Goal: Task Accomplishment & Management: Use online tool/utility

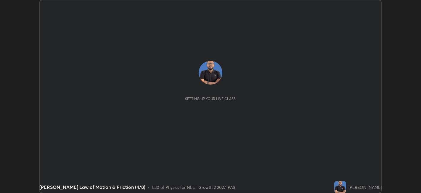
scroll to position [193, 421]
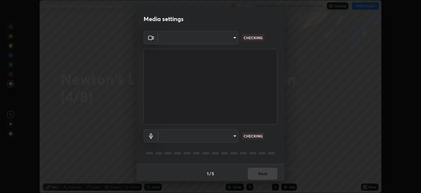
type input "052f9b30e05f62bb2e590cb50044ac96a00de3eab8a32c7a625fc31ec407be61"
click at [231, 134] on body "Erase all [PERSON_NAME] Law of Motion & Friction (4/8) Recording WAS SCHEDULED …" at bounding box center [210, 96] width 421 height 193
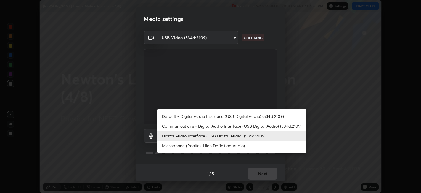
click at [231, 115] on li "Default - Digital Audio Interface (USB Digital Audio) (534d:2109)" at bounding box center [231, 116] width 149 height 10
type input "default"
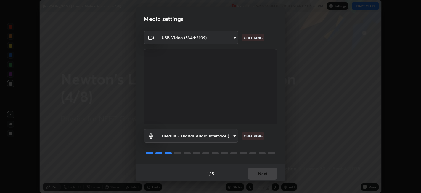
scroll to position [1, 0]
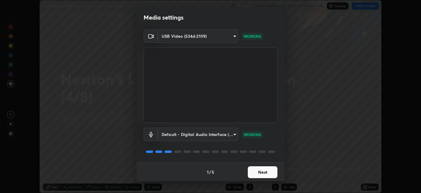
click at [261, 171] on button "Next" at bounding box center [263, 172] width 30 height 12
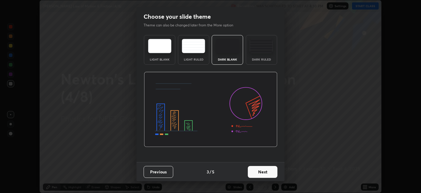
click at [260, 172] on button "Next" at bounding box center [263, 172] width 30 height 12
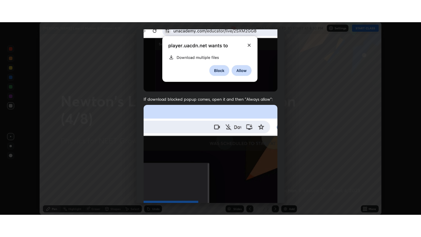
scroll to position [122, 0]
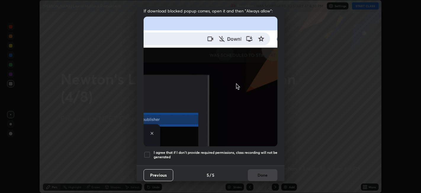
click at [259, 150] on h5 "I agree that if I don't provide required permissions, class recording will not …" at bounding box center [216, 154] width 124 height 9
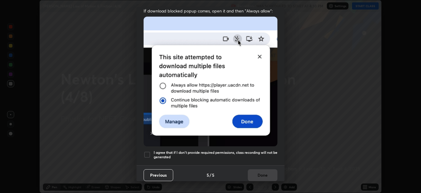
click at [261, 172] on button "Done" at bounding box center [263, 175] width 30 height 12
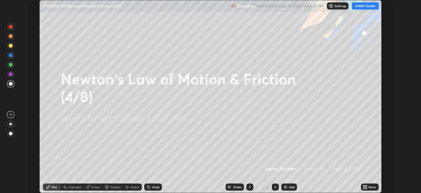
click at [365, 186] on icon at bounding box center [364, 185] width 1 height 1
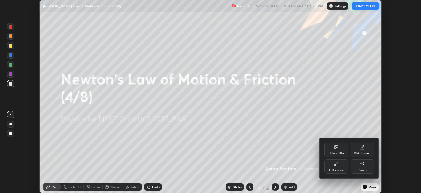
click at [335, 168] on div "Full screen" at bounding box center [336, 169] width 15 height 3
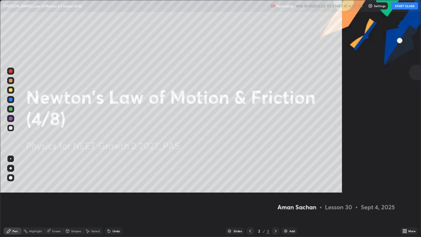
scroll to position [237, 421]
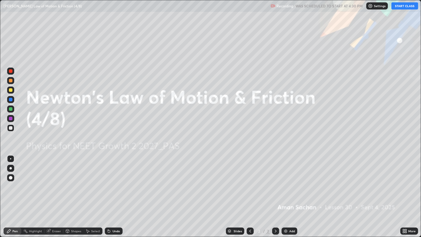
click at [401, 6] on button "START CLASS" at bounding box center [405, 5] width 27 height 7
click at [286, 192] on img at bounding box center [286, 231] width 5 height 5
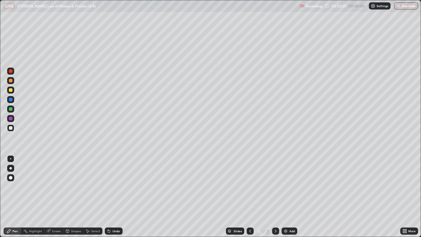
click at [11, 90] on div at bounding box center [11, 90] width 4 height 4
click at [10, 171] on div at bounding box center [10, 168] width 7 height 7
click at [12, 127] on div at bounding box center [11, 128] width 4 height 4
click at [10, 107] on div at bounding box center [11, 109] width 4 height 4
click at [11, 118] on div at bounding box center [11, 119] width 4 height 4
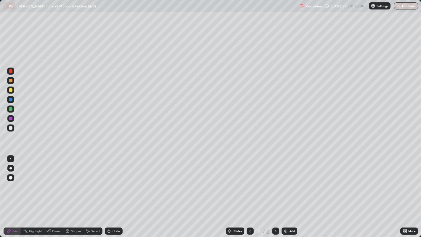
click at [11, 128] on div at bounding box center [11, 128] width 4 height 4
click at [11, 100] on div at bounding box center [11, 100] width 4 height 4
click at [12, 91] on div at bounding box center [11, 90] width 4 height 4
click at [290, 192] on div "Add" at bounding box center [293, 231] width 6 height 3
click at [12, 128] on div at bounding box center [11, 128] width 4 height 4
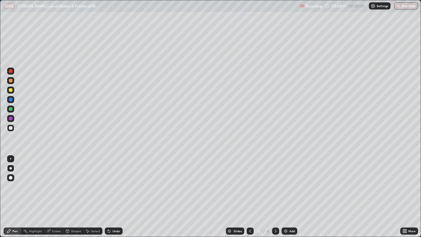
click at [111, 192] on div "Undo" at bounding box center [114, 231] width 18 height 7
click at [115, 192] on div "Undo" at bounding box center [116, 231] width 7 height 3
click at [116, 192] on div "Undo" at bounding box center [116, 231] width 7 height 3
click at [12, 110] on div at bounding box center [11, 109] width 4 height 4
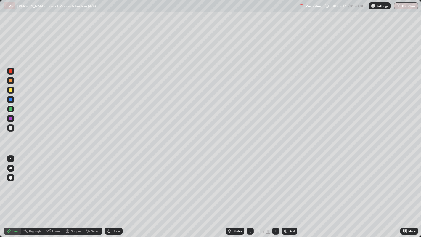
click at [12, 128] on div at bounding box center [11, 128] width 4 height 4
click at [289, 192] on div "Add" at bounding box center [290, 231] width 16 height 7
click at [10, 90] on div at bounding box center [11, 90] width 4 height 4
click at [11, 129] on div at bounding box center [11, 128] width 4 height 4
click at [249, 192] on icon at bounding box center [250, 231] width 5 height 5
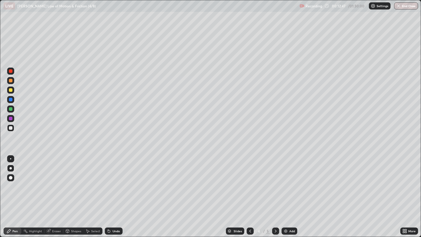
click at [288, 192] on div "Add" at bounding box center [290, 231] width 16 height 7
click at [13, 89] on div at bounding box center [10, 90] width 7 height 7
click at [406, 192] on icon at bounding box center [405, 231] width 1 height 1
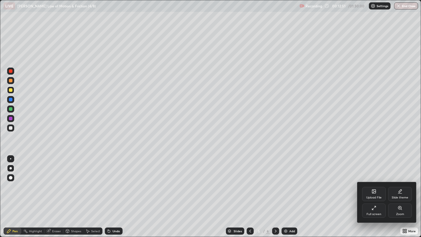
click at [398, 192] on div "Slide theme" at bounding box center [400, 197] width 17 height 3
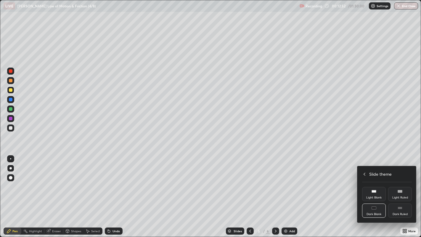
click at [400, 192] on div "Dark Ruled" at bounding box center [401, 211] width 24 height 14
click at [331, 192] on div at bounding box center [210, 118] width 421 height 237
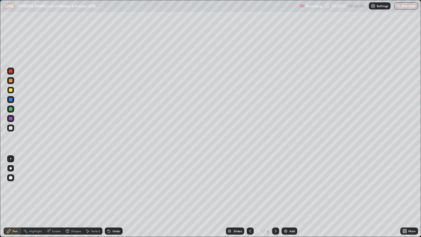
click at [275, 192] on icon at bounding box center [276, 231] width 5 height 5
click at [292, 192] on div "Add" at bounding box center [293, 231] width 6 height 3
click at [73, 192] on div "Shapes" at bounding box center [73, 231] width 20 height 7
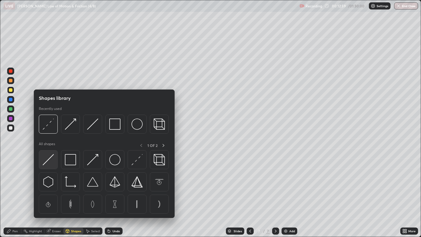
click at [52, 162] on img at bounding box center [48, 159] width 11 height 11
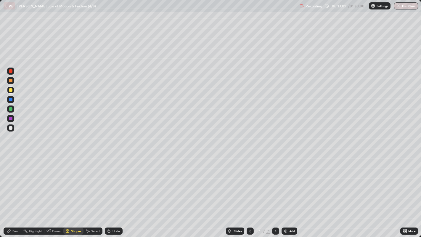
click at [14, 192] on div "Pen" at bounding box center [14, 231] width 5 height 3
click at [12, 129] on div at bounding box center [10, 127] width 7 height 7
click at [112, 192] on div "Undo" at bounding box center [114, 231] width 18 height 7
click at [10, 108] on div at bounding box center [11, 109] width 4 height 4
click at [12, 99] on div at bounding box center [11, 100] width 4 height 4
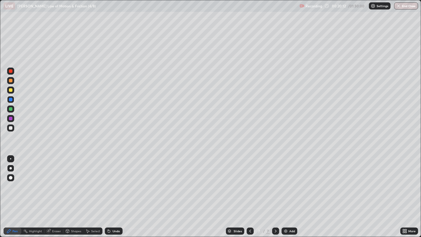
click at [74, 192] on div "Shapes" at bounding box center [76, 231] width 10 height 3
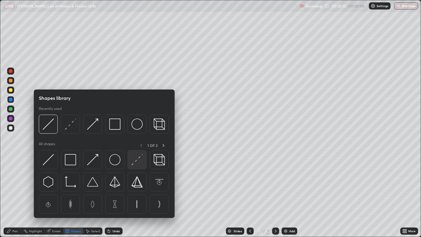
click at [139, 162] on img at bounding box center [137, 159] width 11 height 11
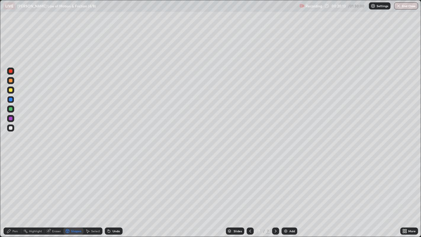
click at [11, 118] on div at bounding box center [11, 119] width 4 height 4
click at [15, 192] on div "Pen" at bounding box center [14, 231] width 5 height 3
click at [292, 192] on div "Add" at bounding box center [290, 231] width 16 height 7
click at [10, 98] on div at bounding box center [11, 100] width 4 height 4
click at [10, 90] on div at bounding box center [11, 90] width 4 height 4
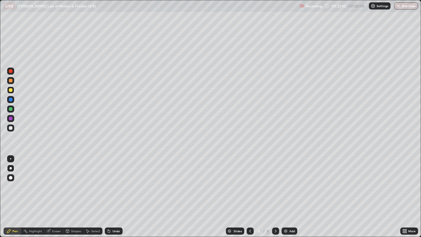
click at [75, 192] on div "Shapes" at bounding box center [76, 231] width 10 height 3
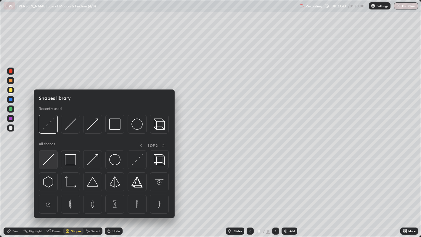
click at [50, 161] on img at bounding box center [48, 159] width 11 height 11
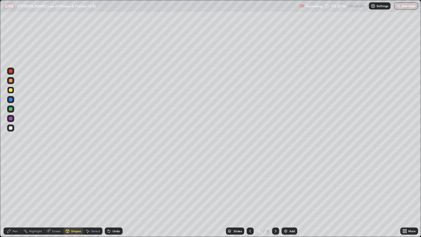
click at [10, 192] on icon at bounding box center [9, 231] width 5 height 5
click at [52, 192] on div "Eraser" at bounding box center [56, 231] width 9 height 3
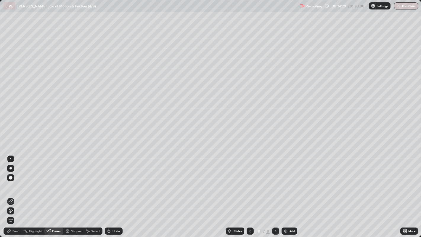
click at [18, 192] on div "Pen" at bounding box center [13, 231] width 18 height 7
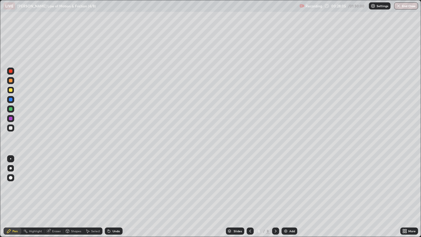
click at [12, 128] on div at bounding box center [11, 128] width 4 height 4
click at [10, 108] on div at bounding box center [11, 109] width 4 height 4
click at [12, 127] on div at bounding box center [11, 128] width 4 height 4
click at [12, 110] on div at bounding box center [10, 109] width 7 height 7
click at [14, 127] on div at bounding box center [10, 127] width 7 height 7
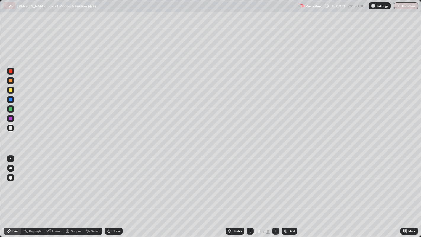
click at [11, 91] on div at bounding box center [11, 90] width 4 height 4
click at [12, 126] on div at bounding box center [11, 128] width 4 height 4
click at [14, 110] on div at bounding box center [10, 109] width 7 height 7
click at [71, 192] on div "Shapes" at bounding box center [76, 231] width 10 height 3
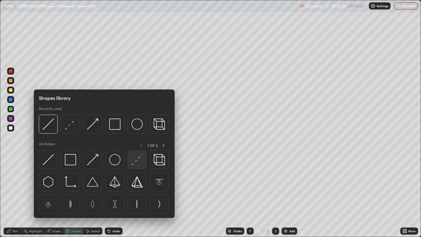
click at [136, 161] on img at bounding box center [137, 159] width 11 height 11
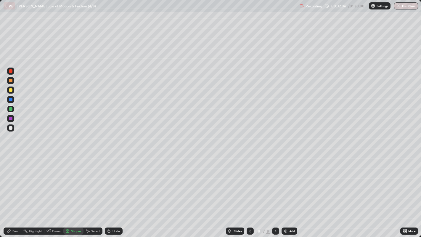
click at [11, 119] on div at bounding box center [11, 119] width 4 height 4
click at [9, 192] on div "Pen" at bounding box center [13, 231] width 18 height 7
click at [288, 192] on div "Add" at bounding box center [290, 231] width 16 height 7
click at [12, 92] on div at bounding box center [10, 90] width 7 height 7
click at [71, 192] on div "Shapes" at bounding box center [76, 231] width 10 height 3
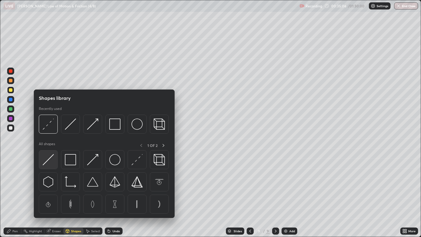
click at [51, 165] on img at bounding box center [48, 159] width 11 height 11
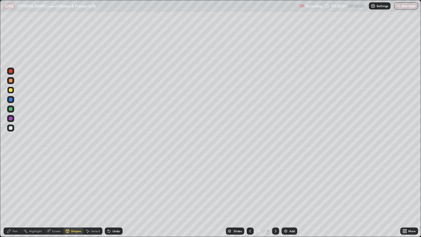
click at [11, 192] on div "Pen" at bounding box center [13, 231] width 18 height 7
click at [10, 128] on div at bounding box center [11, 128] width 4 height 4
click at [113, 192] on div "Undo" at bounding box center [116, 231] width 7 height 3
click at [111, 192] on div "Undo" at bounding box center [114, 231] width 18 height 7
click at [108, 192] on icon at bounding box center [109, 231] width 2 height 2
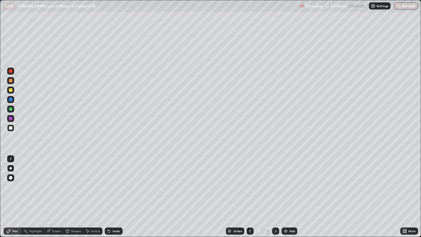
click at [108, 192] on icon at bounding box center [108, 230] width 1 height 1
click at [12, 110] on div at bounding box center [11, 109] width 4 height 4
click at [52, 192] on div "Eraser" at bounding box center [56, 231] width 9 height 3
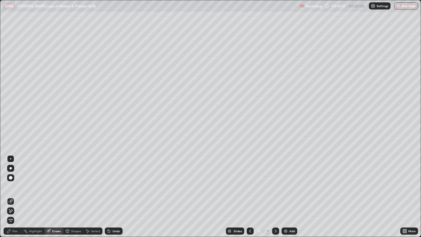
click at [9, 192] on div at bounding box center [10, 210] width 7 height 7
click at [12, 192] on div "Pen" at bounding box center [13, 231] width 18 height 7
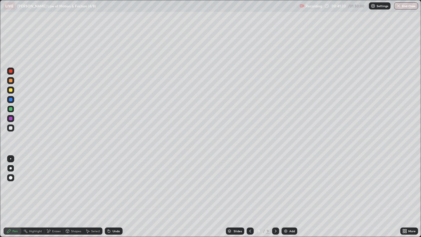
click at [12, 129] on div at bounding box center [11, 128] width 4 height 4
click at [115, 192] on div "Undo" at bounding box center [116, 231] width 7 height 3
click at [115, 192] on div "Undo" at bounding box center [114, 231] width 18 height 7
click at [12, 90] on div at bounding box center [11, 90] width 4 height 4
click at [293, 192] on div "Add" at bounding box center [293, 231] width 6 height 3
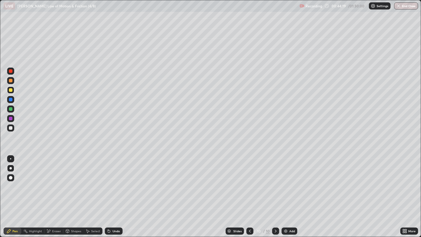
click at [11, 90] on div at bounding box center [11, 90] width 4 height 4
click at [72, 192] on div "Shapes" at bounding box center [76, 231] width 10 height 3
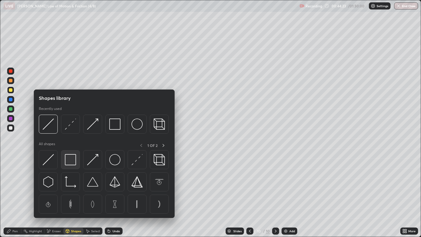
click at [71, 163] on img at bounding box center [70, 159] width 11 height 11
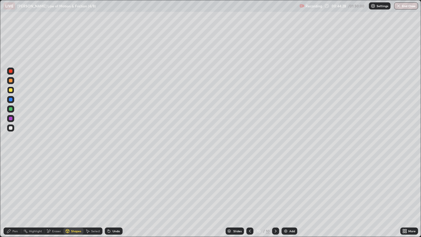
click at [9, 192] on icon at bounding box center [9, 231] width 4 height 4
click at [12, 128] on div at bounding box center [11, 128] width 4 height 4
click at [12, 108] on div at bounding box center [11, 109] width 4 height 4
click at [12, 129] on div at bounding box center [11, 128] width 4 height 4
click at [11, 90] on div at bounding box center [11, 90] width 4 height 4
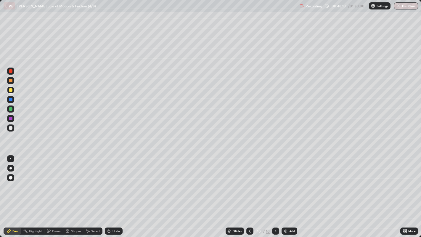
click at [12, 129] on div at bounding box center [11, 128] width 4 height 4
click at [11, 118] on div at bounding box center [11, 119] width 4 height 4
click at [55, 192] on div "Eraser" at bounding box center [56, 231] width 9 height 3
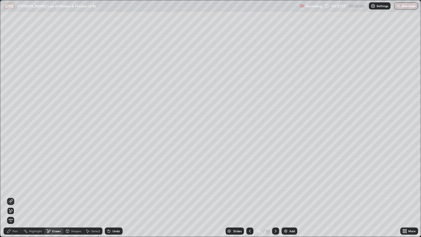
click at [11, 192] on div "Pen" at bounding box center [13, 231] width 18 height 7
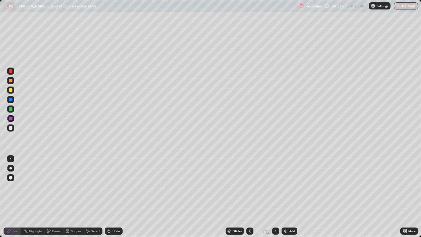
click at [10, 90] on div at bounding box center [11, 90] width 4 height 4
click at [286, 192] on img at bounding box center [286, 231] width 5 height 5
click at [73, 192] on div "Shapes" at bounding box center [76, 231] width 10 height 3
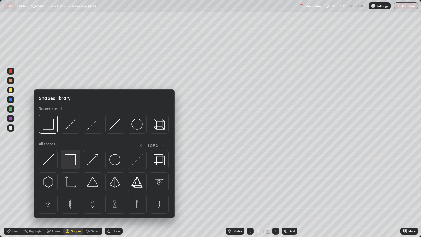
click at [70, 163] on img at bounding box center [70, 159] width 11 height 11
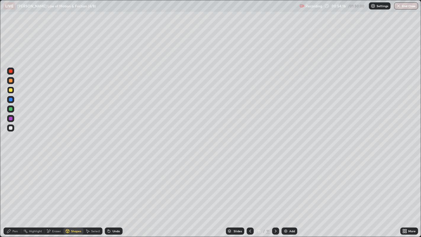
click at [11, 192] on div "Pen" at bounding box center [13, 231] width 18 height 7
click at [250, 192] on icon at bounding box center [250, 231] width 5 height 5
click at [275, 192] on icon at bounding box center [276, 231] width 5 height 5
click at [10, 92] on div at bounding box center [10, 90] width 7 height 7
click at [11, 128] on div at bounding box center [11, 128] width 4 height 4
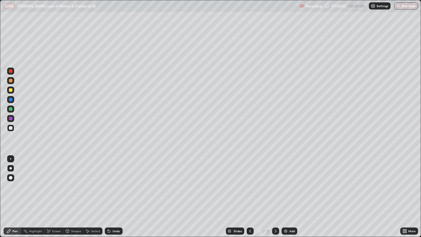
click at [290, 192] on div "Add" at bounding box center [293, 231] width 6 height 3
click at [12, 92] on div at bounding box center [10, 90] width 7 height 7
click at [76, 192] on div "Shapes" at bounding box center [76, 231] width 10 height 3
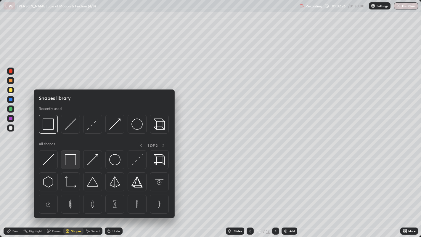
click at [71, 163] on img at bounding box center [70, 159] width 11 height 11
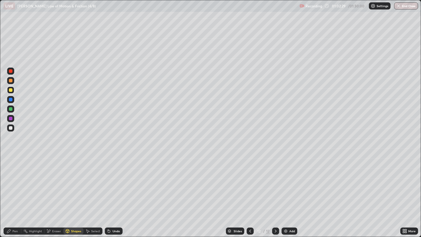
click at [15, 192] on div "Pen" at bounding box center [14, 231] width 5 height 3
click at [94, 192] on div "Select" at bounding box center [95, 231] width 9 height 3
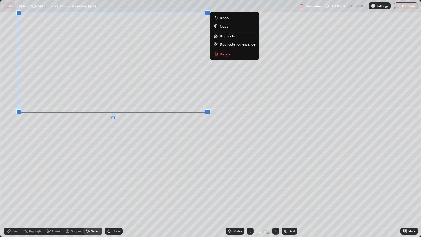
click at [13, 192] on div "Pen" at bounding box center [14, 231] width 5 height 3
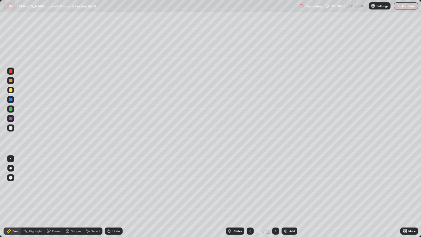
click at [12, 127] on div at bounding box center [10, 127] width 7 height 7
click at [11, 108] on div at bounding box center [11, 109] width 4 height 4
click at [11, 130] on div at bounding box center [10, 127] width 7 height 7
click at [14, 108] on div at bounding box center [10, 109] width 7 height 7
click at [11, 90] on div at bounding box center [11, 90] width 4 height 4
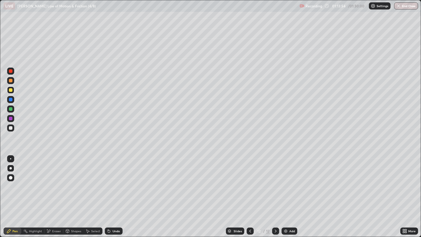
click at [287, 192] on img at bounding box center [286, 231] width 5 height 5
click at [71, 192] on div "Shapes" at bounding box center [73, 231] width 20 height 7
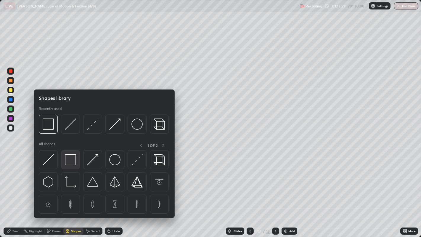
click at [69, 162] on img at bounding box center [70, 159] width 11 height 11
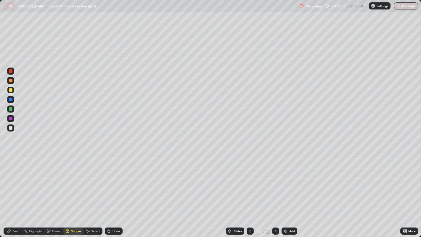
click at [76, 192] on div "Shapes" at bounding box center [76, 231] width 10 height 3
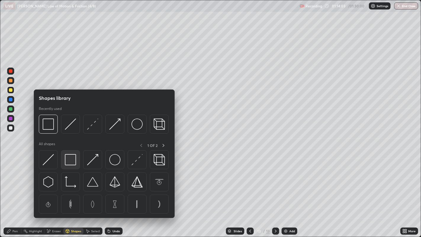
click at [71, 160] on img at bounding box center [70, 159] width 11 height 11
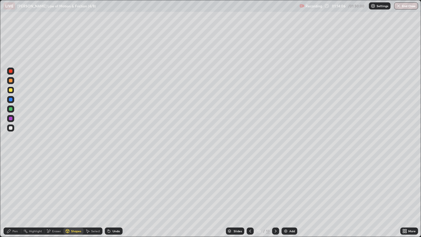
click at [14, 192] on div "Pen" at bounding box center [14, 231] width 5 height 3
click at [11, 128] on div at bounding box center [11, 128] width 4 height 4
click at [113, 192] on div "Undo" at bounding box center [114, 231] width 18 height 7
click at [112, 192] on div "Undo" at bounding box center [114, 231] width 18 height 7
click at [109, 192] on icon at bounding box center [109, 231] width 2 height 2
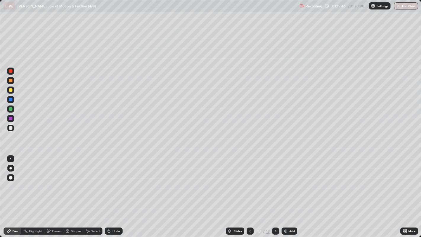
click at [12, 109] on div at bounding box center [11, 109] width 4 height 4
click at [11, 119] on div at bounding box center [11, 119] width 4 height 4
click at [10, 127] on div at bounding box center [11, 128] width 4 height 4
click at [11, 118] on div at bounding box center [11, 119] width 4 height 4
click at [11, 90] on div at bounding box center [11, 90] width 4 height 4
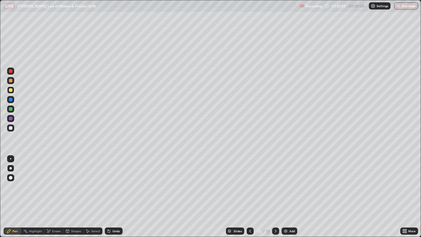
click at [288, 192] on div "Add" at bounding box center [290, 231] width 16 height 7
click at [78, 192] on div "Shapes" at bounding box center [76, 231] width 10 height 3
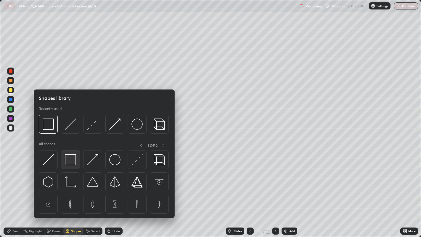
click at [71, 163] on img at bounding box center [70, 159] width 11 height 11
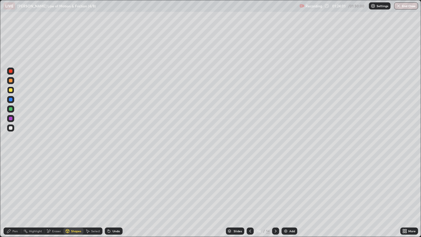
click at [14, 192] on div "Pen" at bounding box center [14, 231] width 5 height 3
click at [409, 4] on button "End Class" at bounding box center [406, 5] width 23 height 7
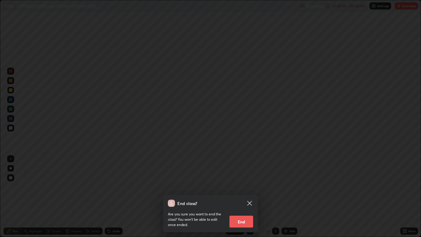
click at [245, 192] on button "End" at bounding box center [242, 222] width 24 height 12
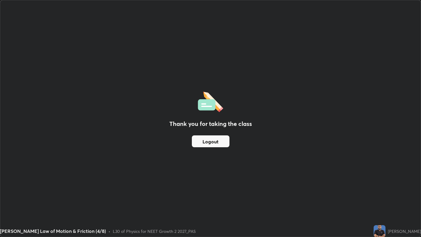
click at [213, 140] on button "Logout" at bounding box center [211, 141] width 38 height 12
